Goal: Entertainment & Leisure: Consume media (video, audio)

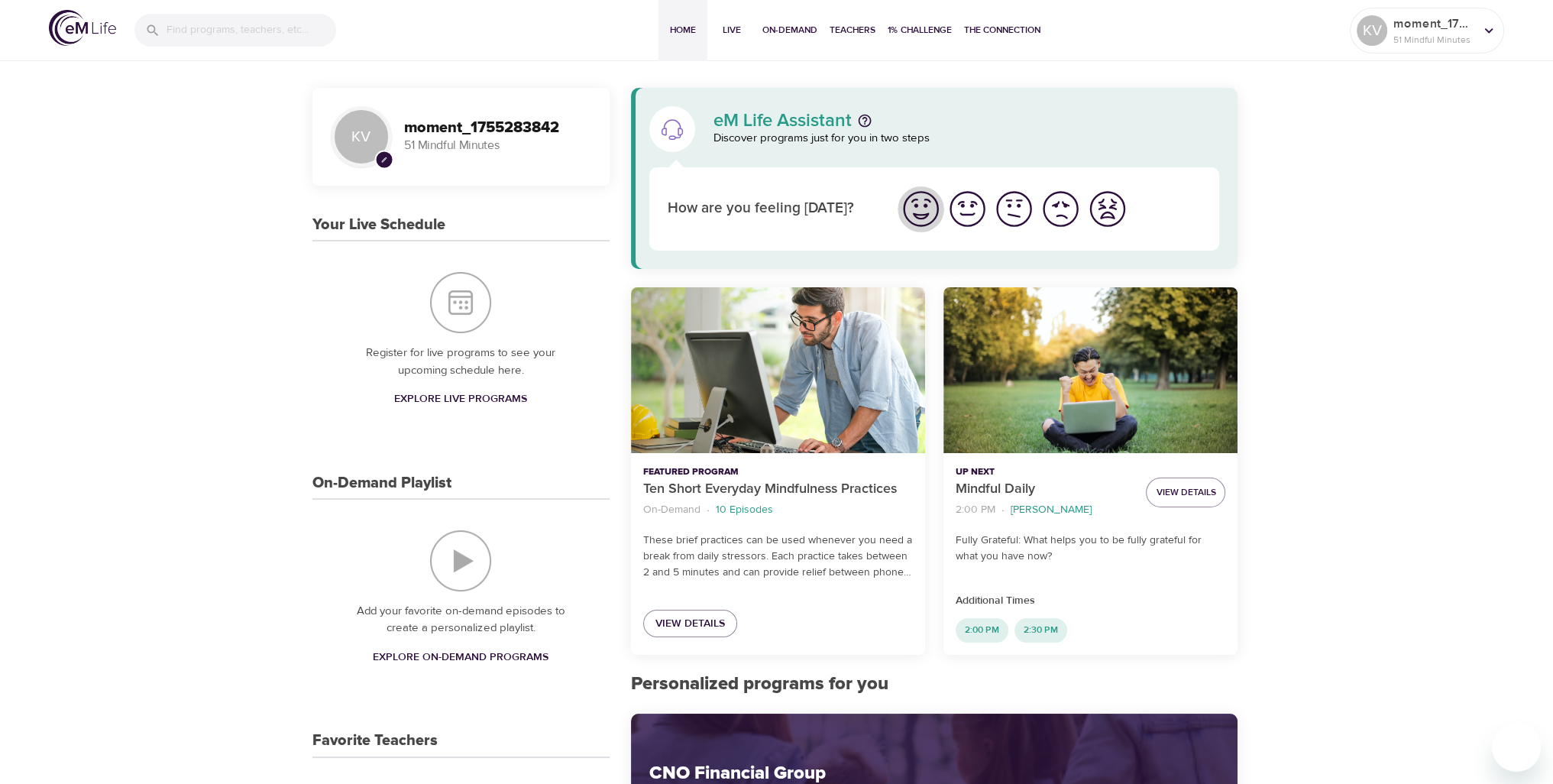
click at [920, 209] on img "I'm feeling great" at bounding box center [921, 209] width 42 height 42
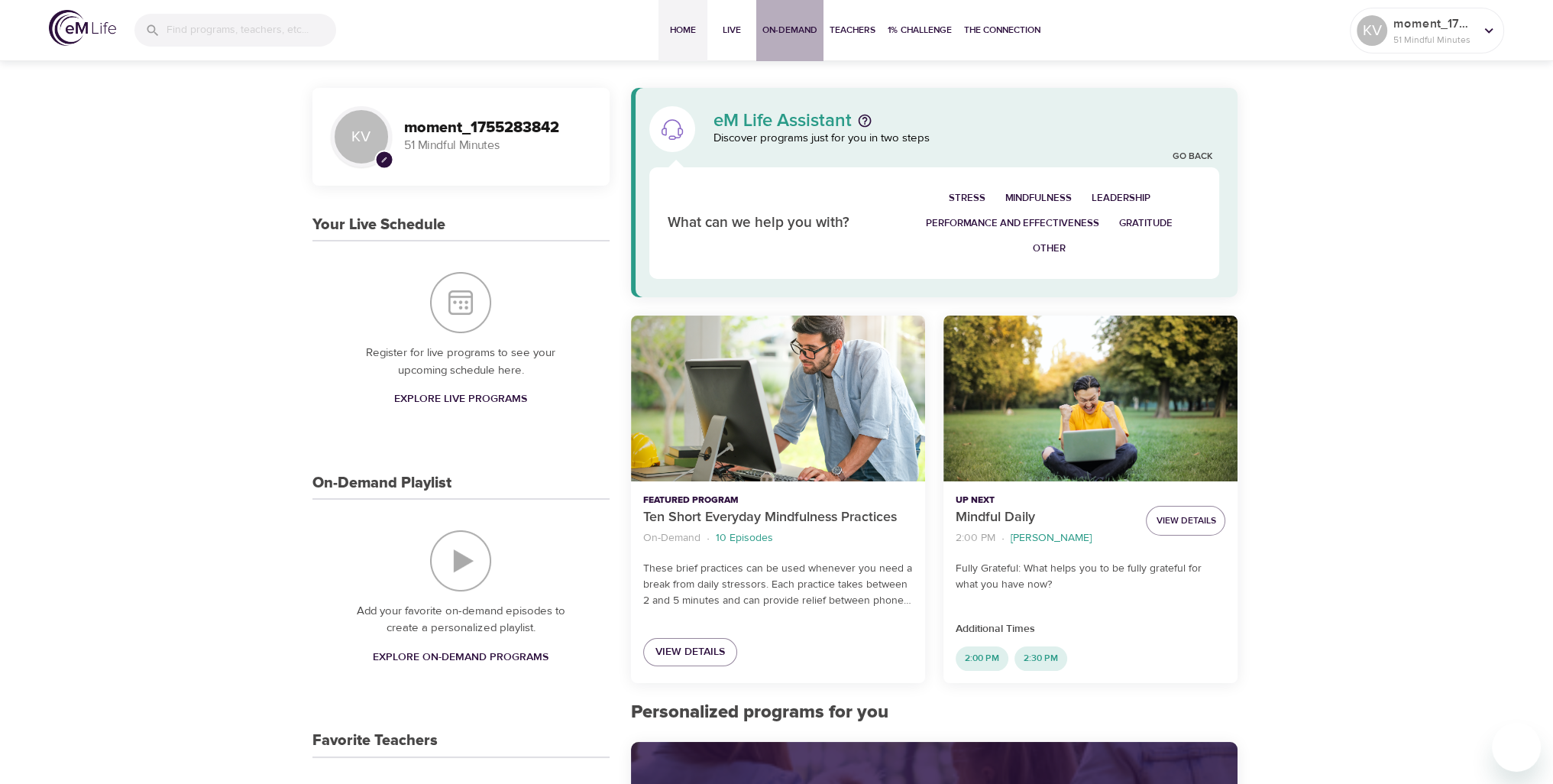
click at [758, 30] on button "On-Demand" at bounding box center [789, 30] width 67 height 61
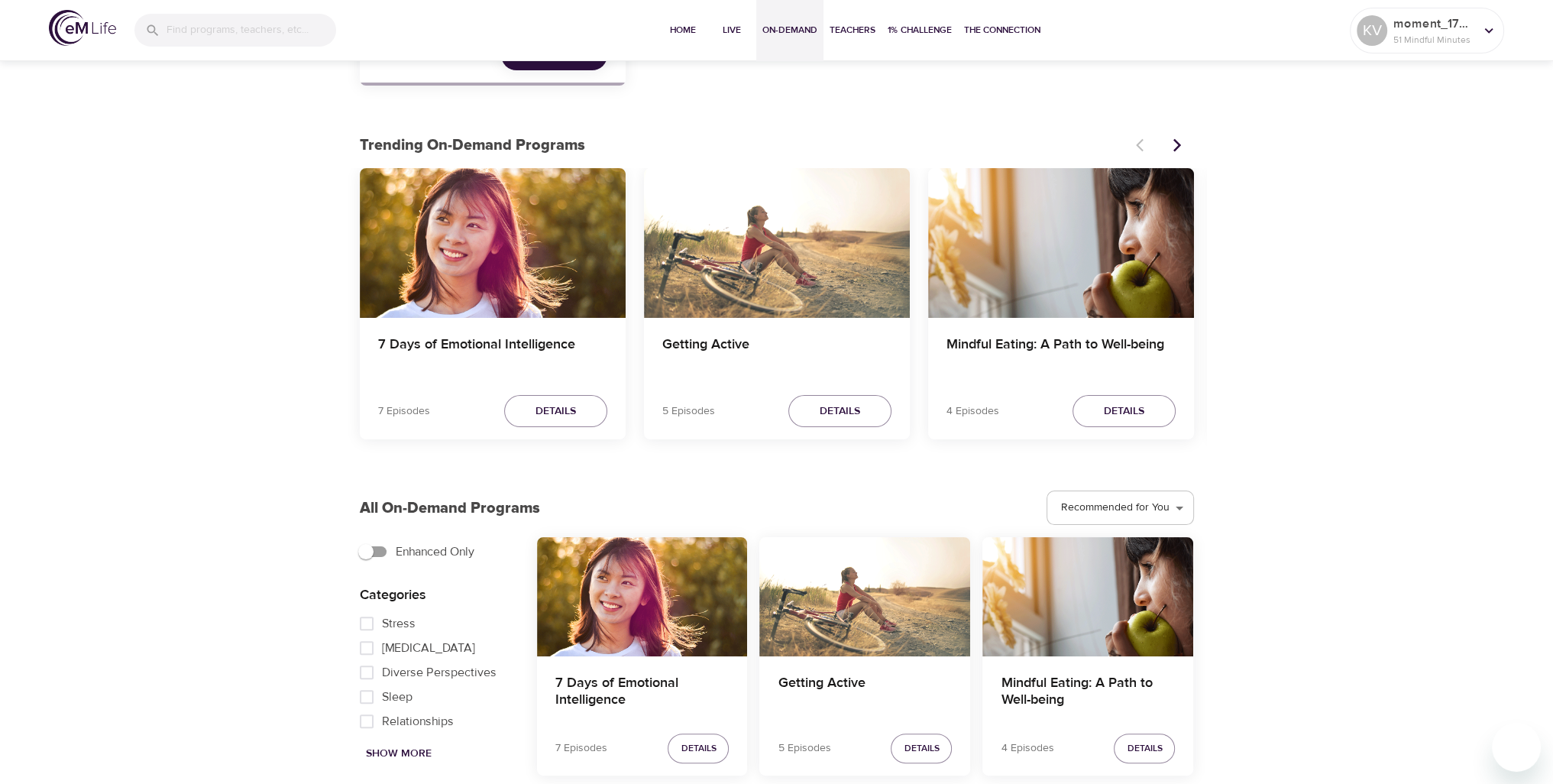
scroll to position [535, 0]
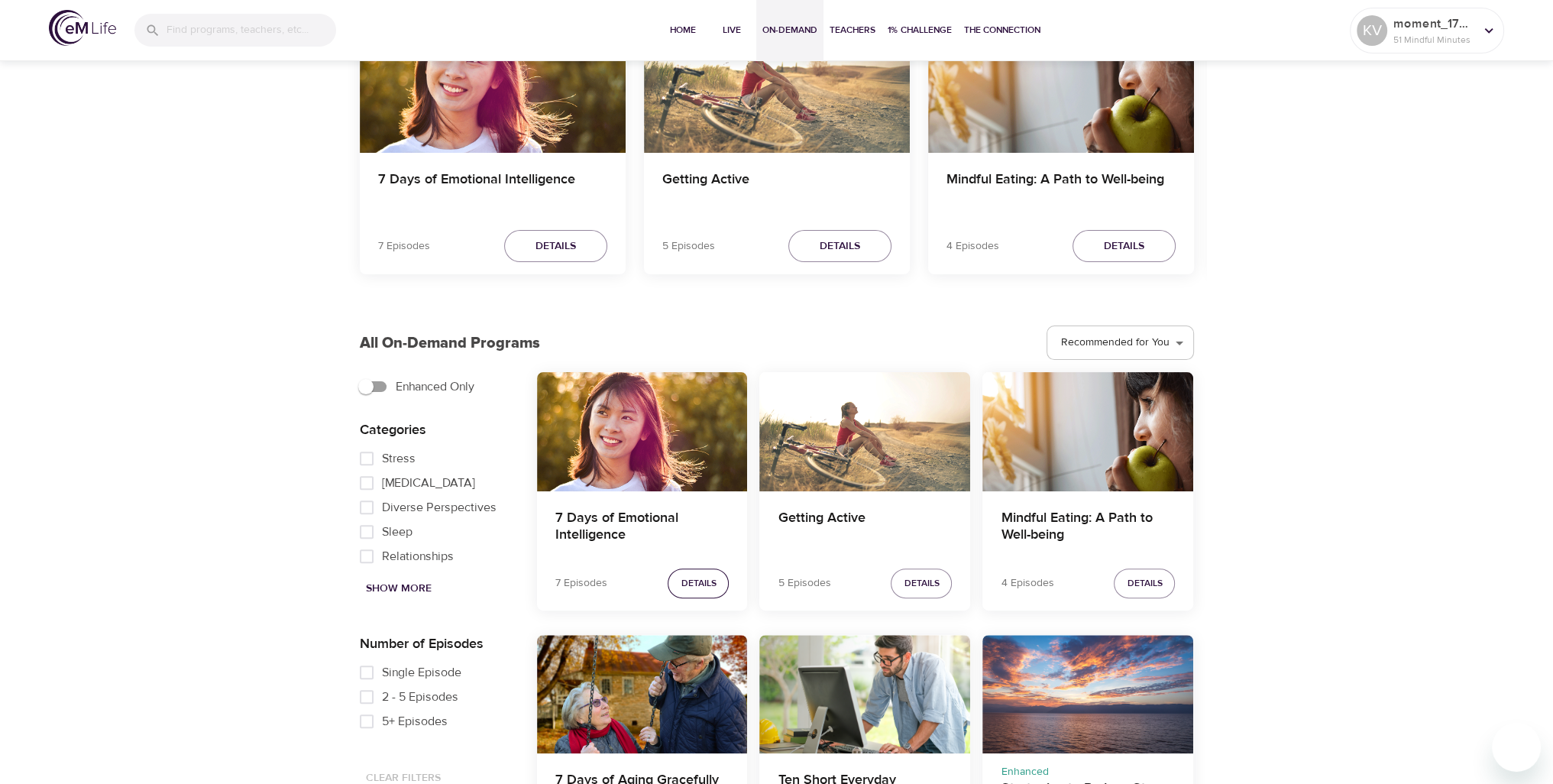
click at [696, 578] on span "Details" at bounding box center [697, 583] width 35 height 16
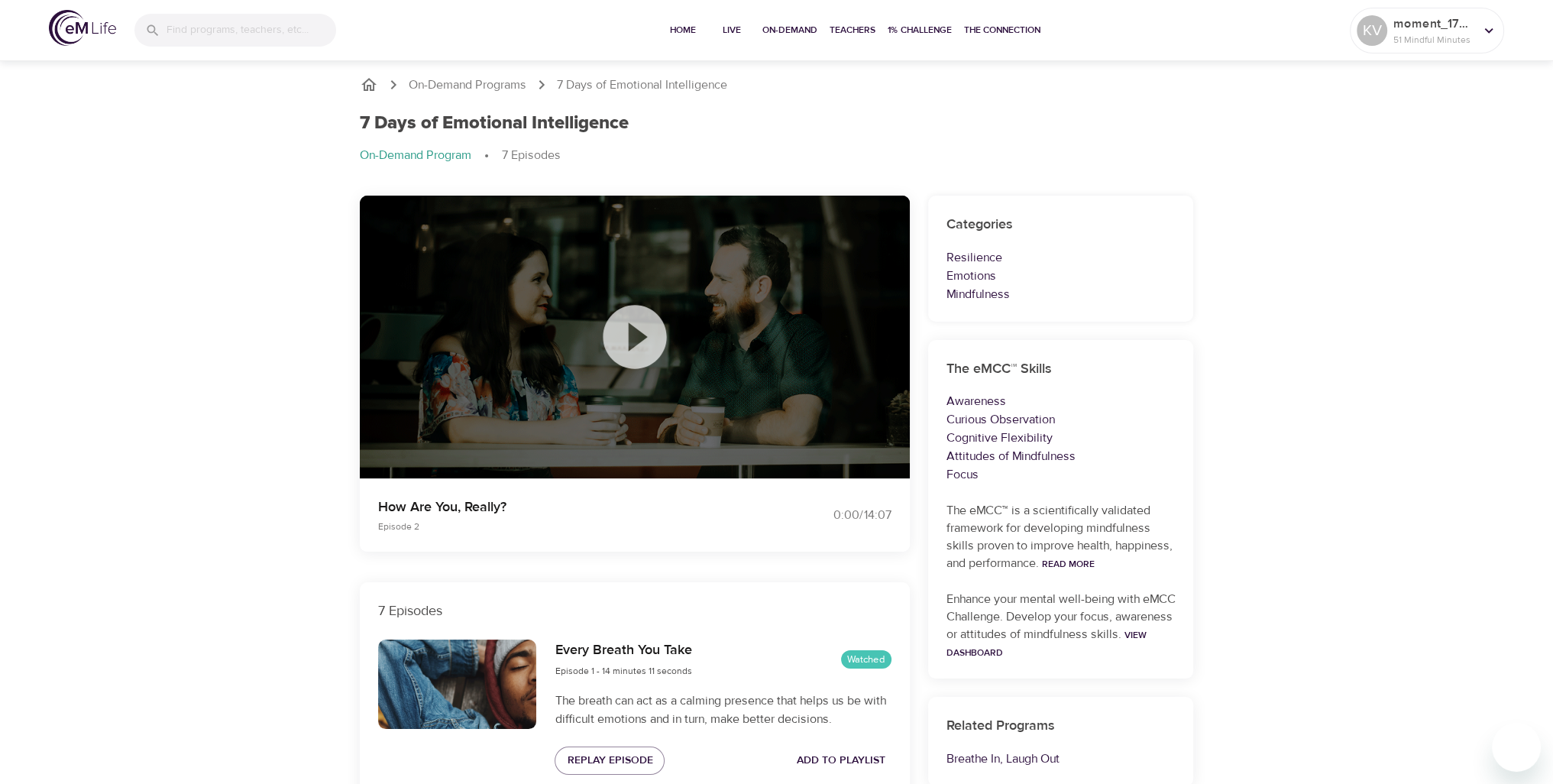
click at [629, 349] on icon at bounding box center [634, 336] width 76 height 76
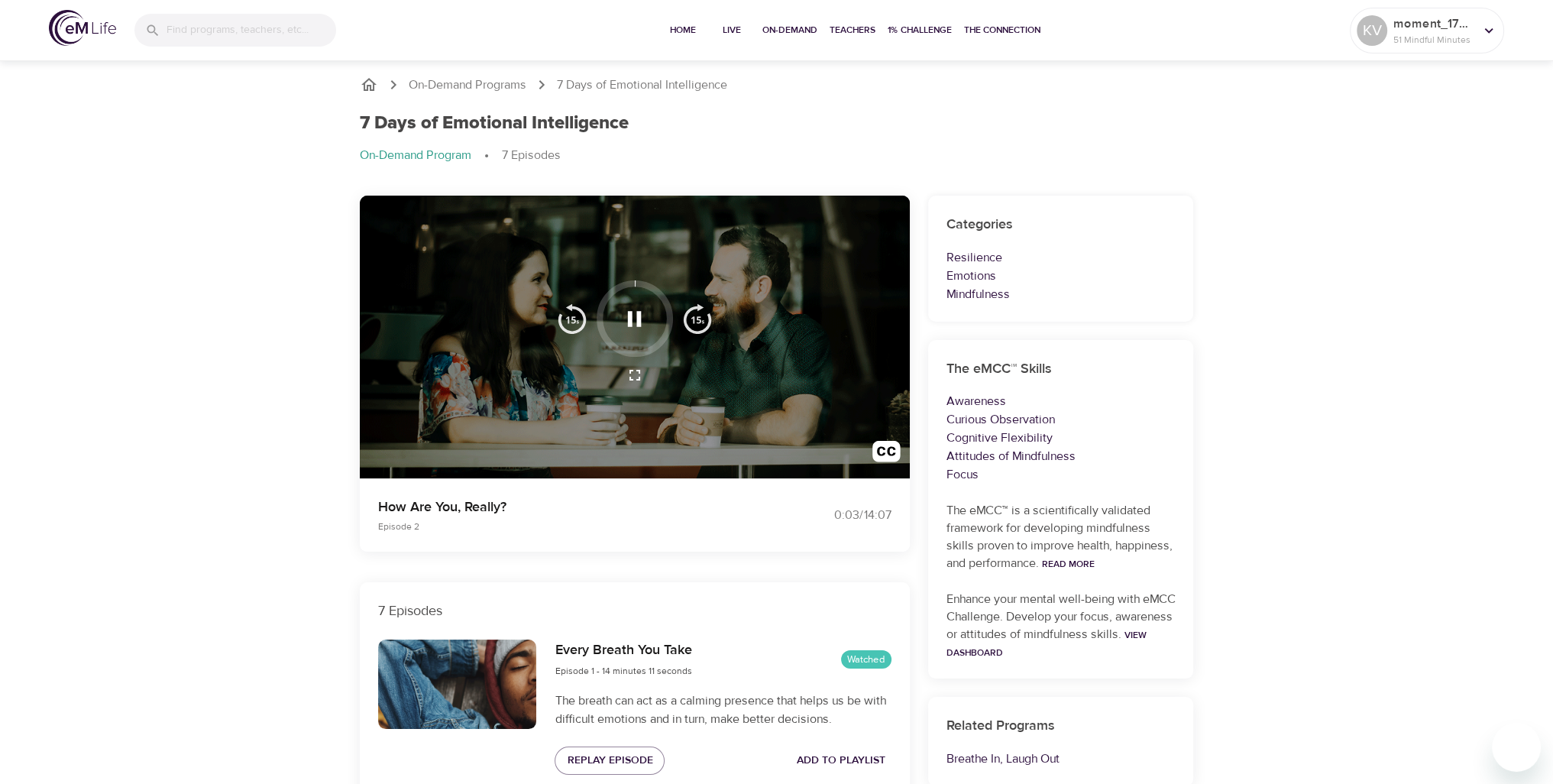
click at [635, 370] on icon "button" at bounding box center [634, 375] width 10 height 10
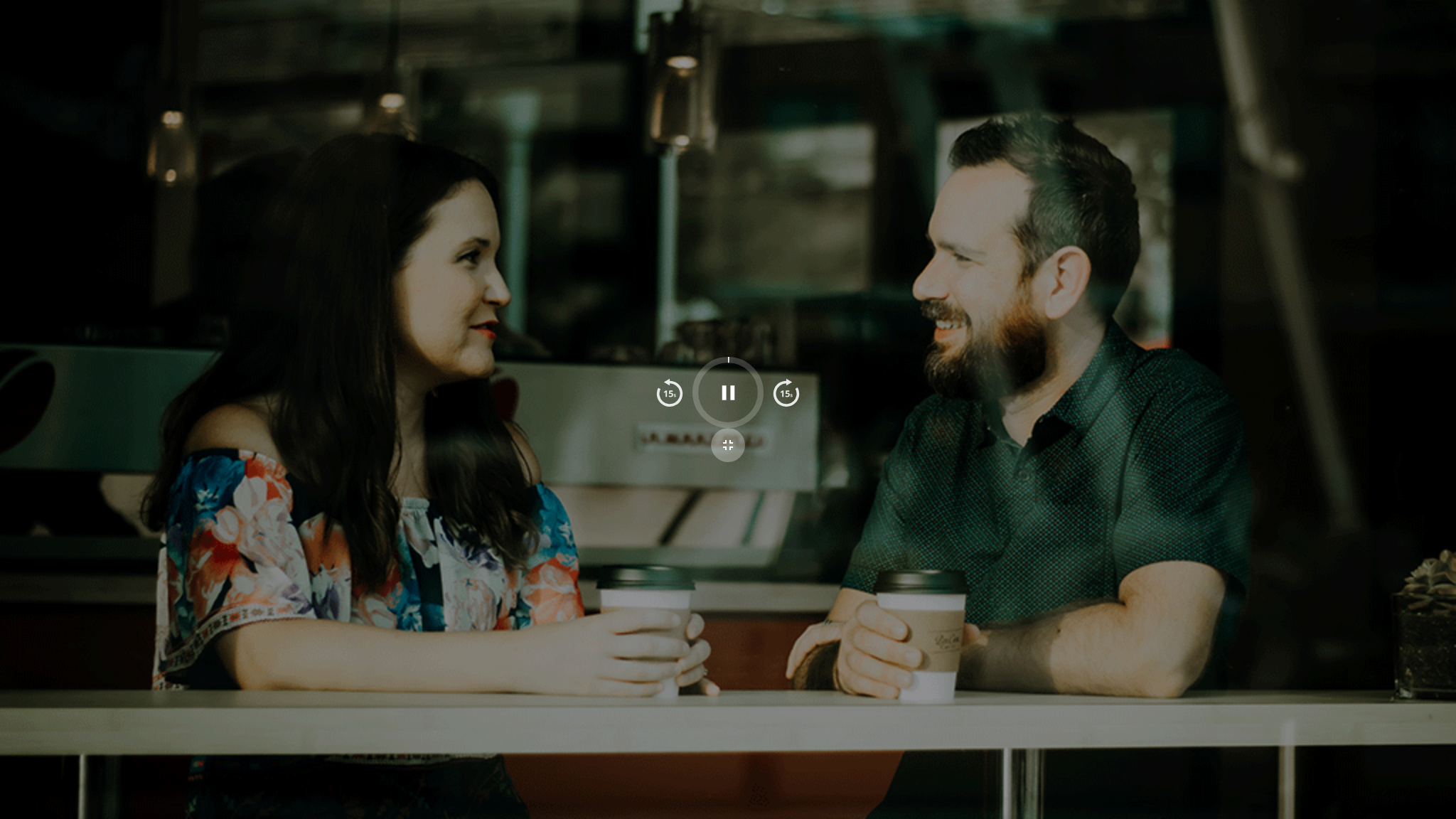
click at [738, 442] on button "button" at bounding box center [728, 445] width 34 height 34
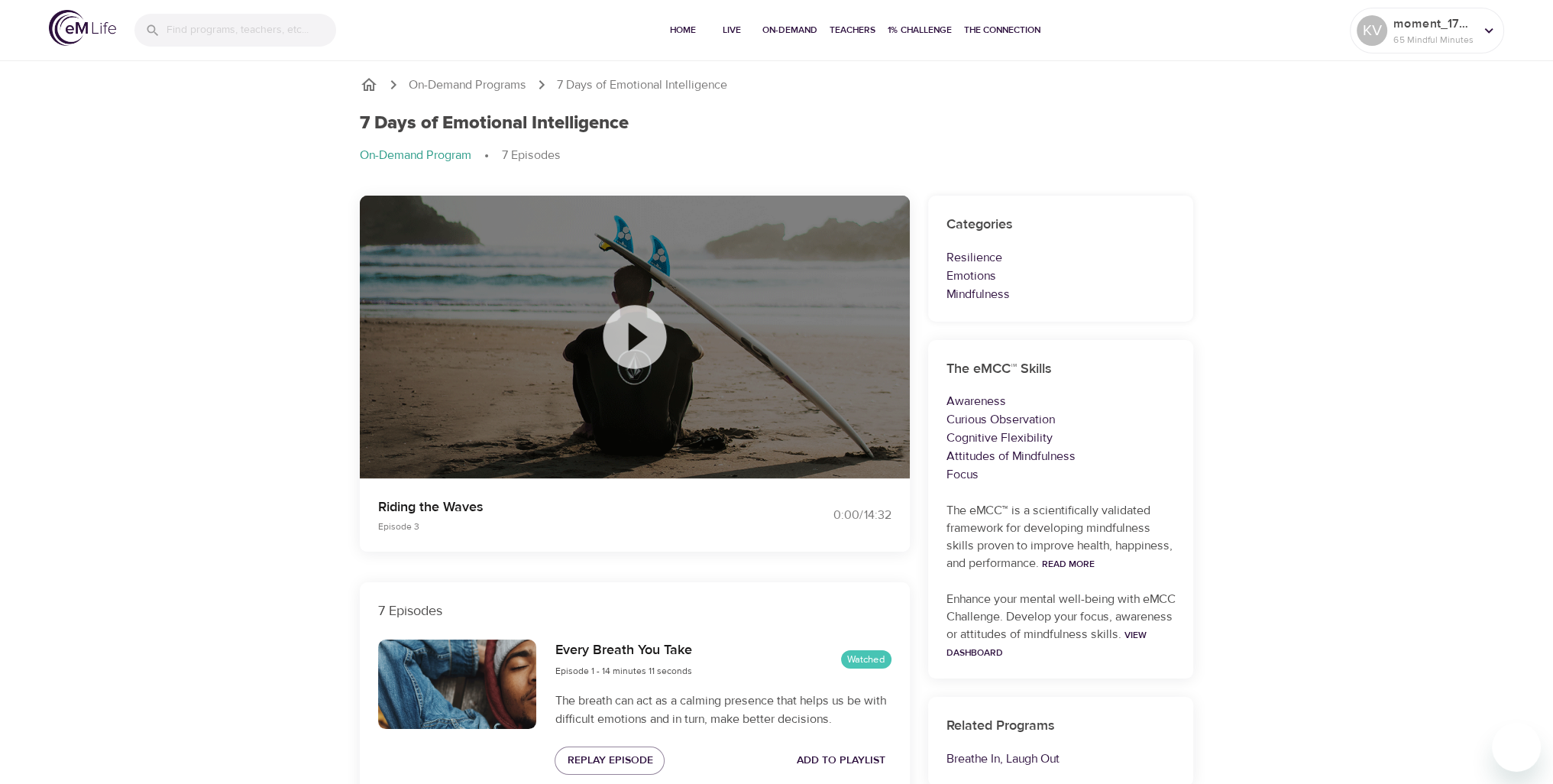
click at [81, 35] on img at bounding box center [82, 28] width 67 height 36
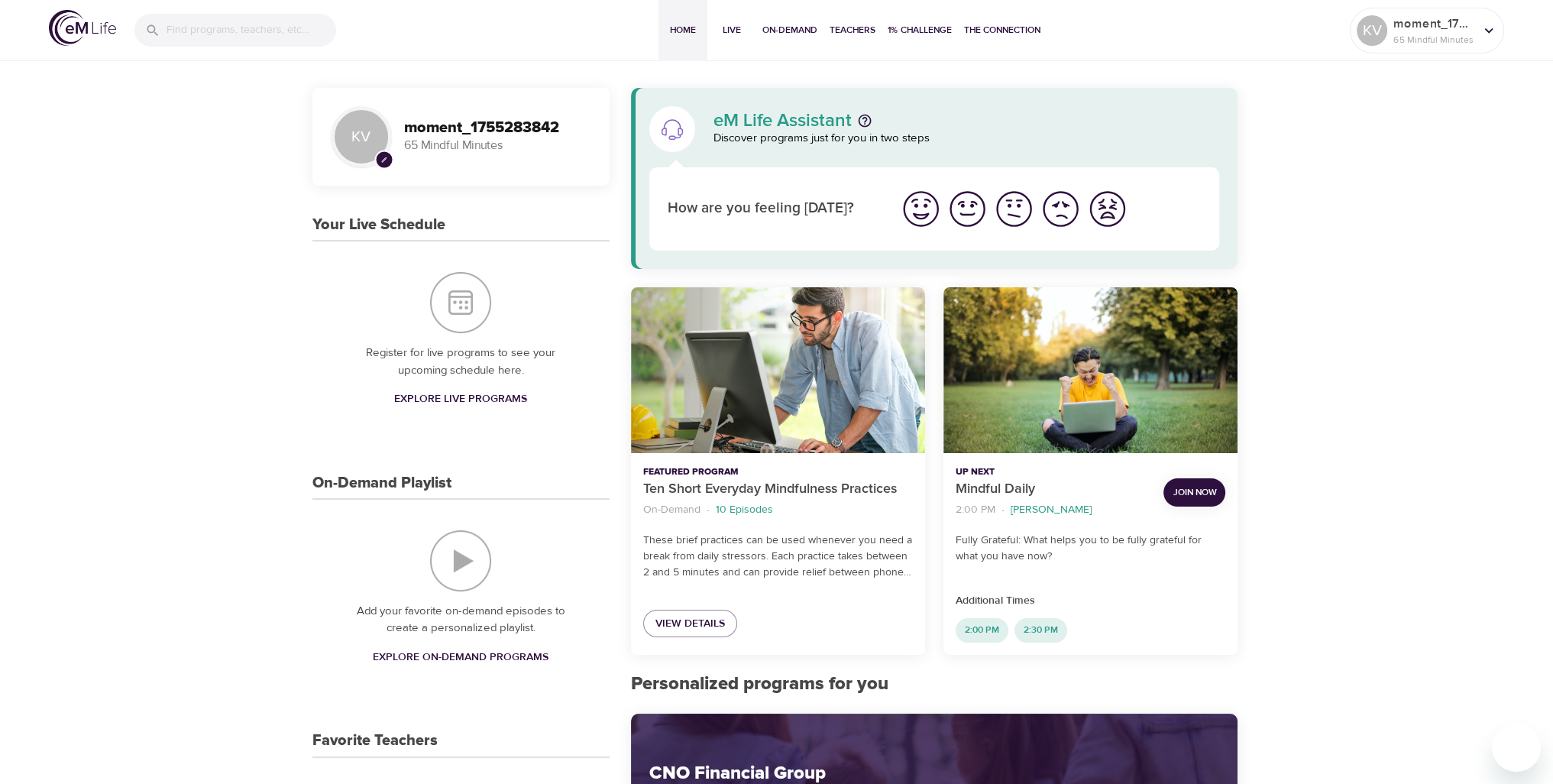
click at [932, 216] on img "I'm feeling great" at bounding box center [921, 209] width 42 height 42
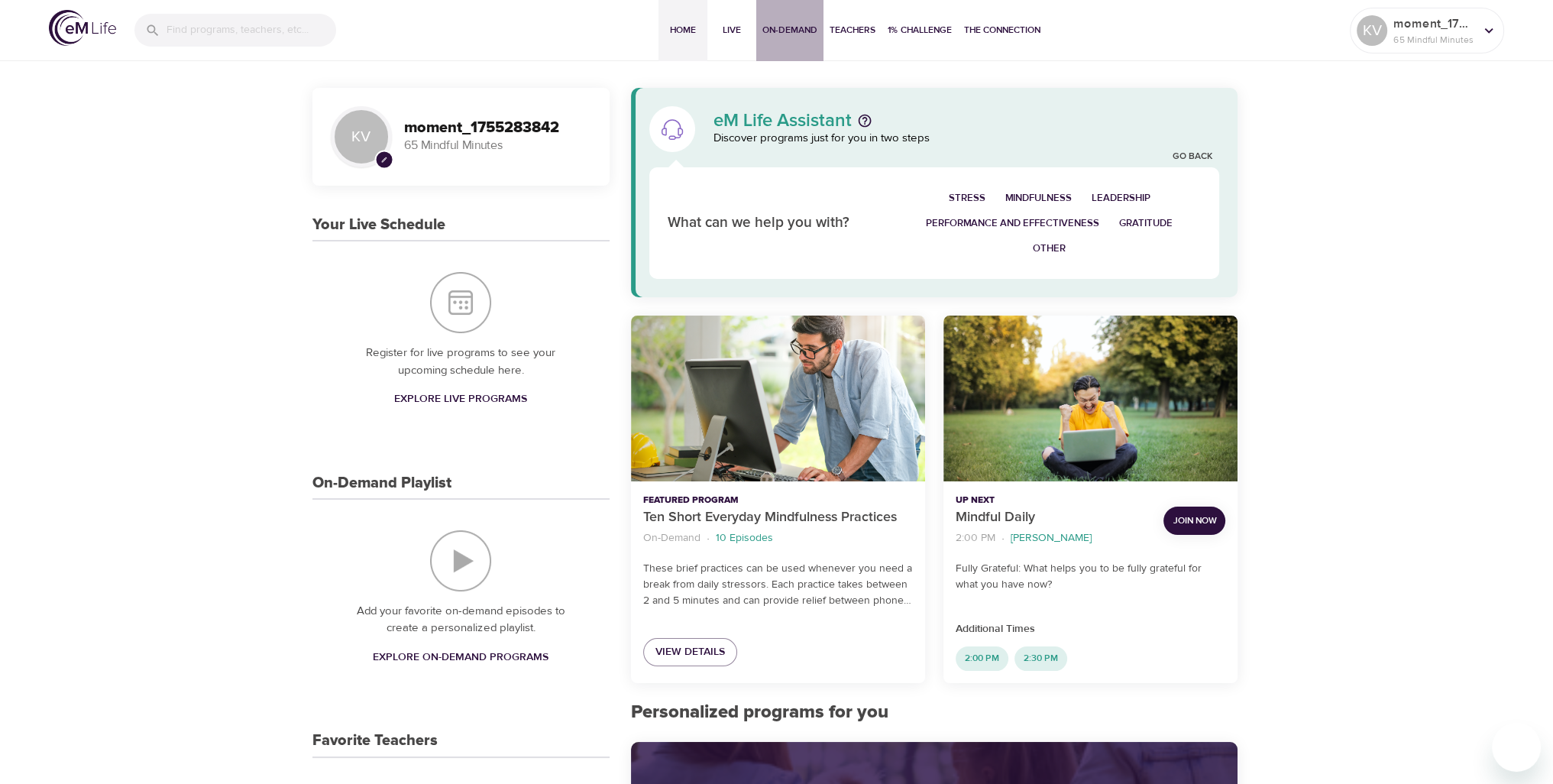
click at [764, 23] on span "On-Demand" at bounding box center [790, 30] width 55 height 16
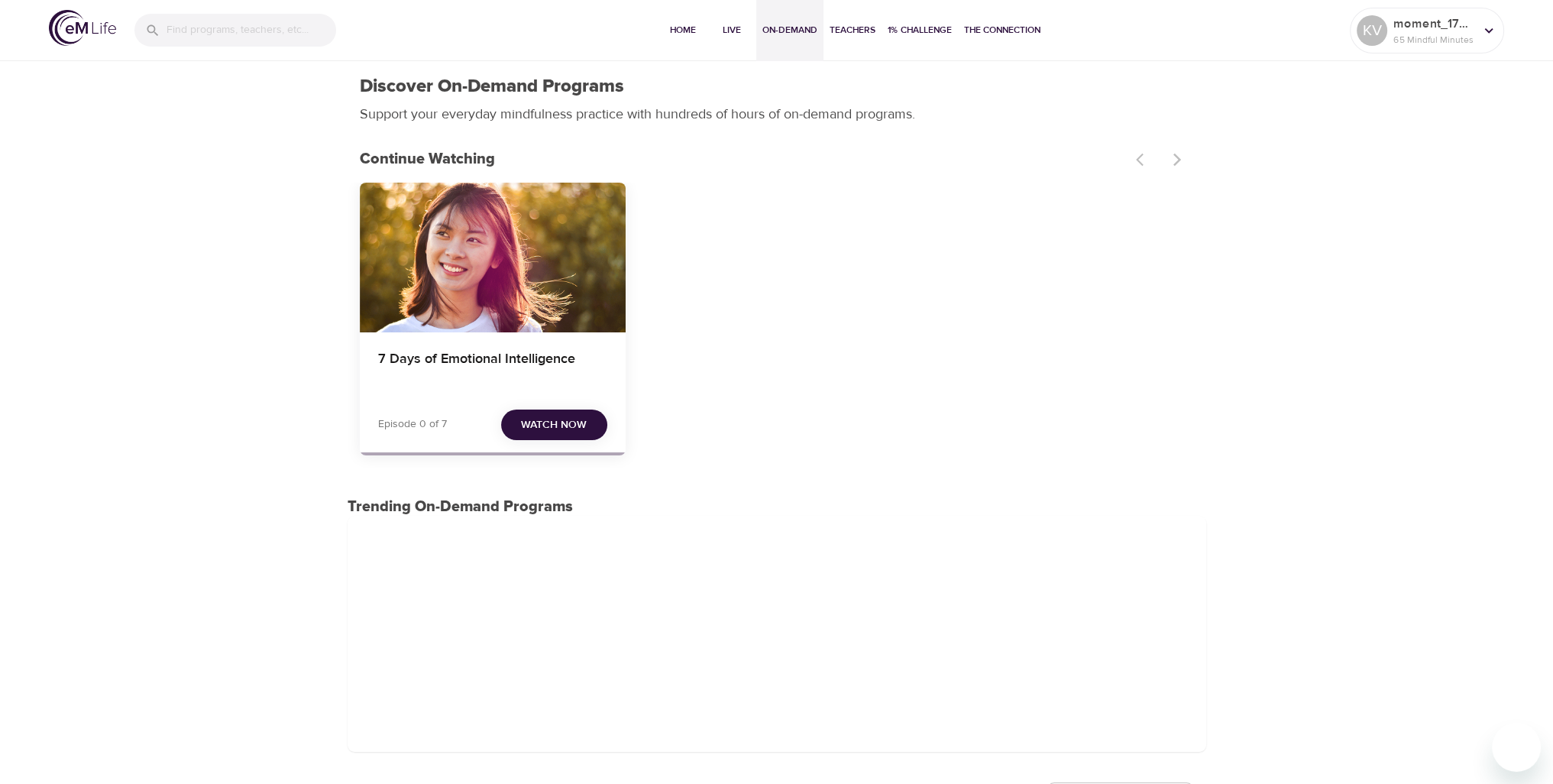
click at [550, 411] on button "Watch Now" at bounding box center [553, 424] width 106 height 31
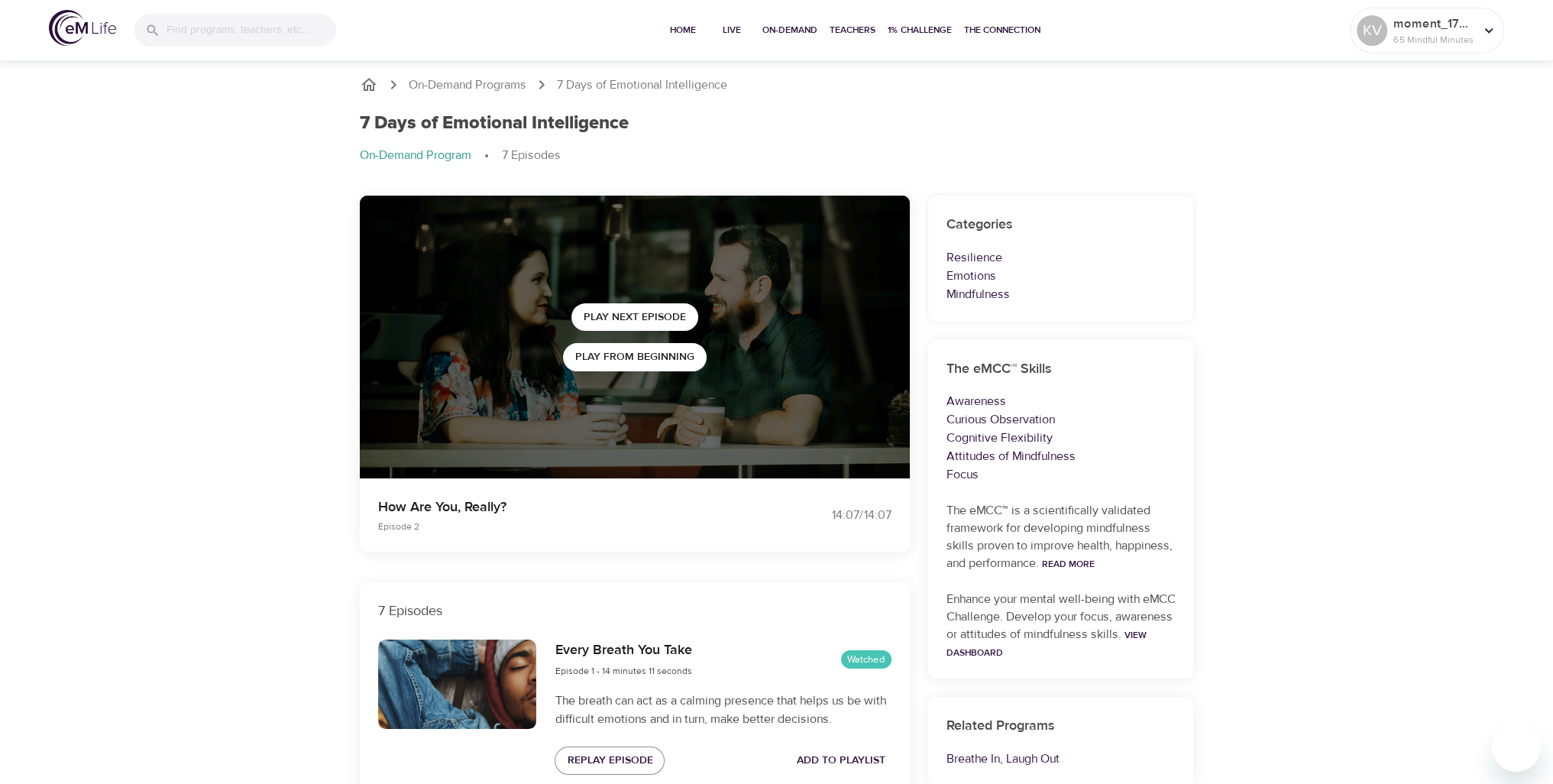
click at [67, 21] on img at bounding box center [82, 28] width 67 height 36
